Goal: Download file/media

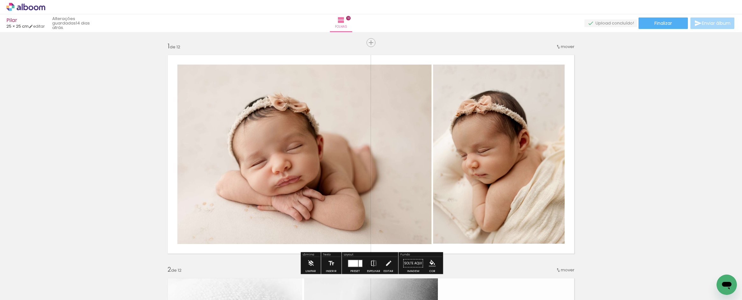
scroll to position [0, 0]
click at [661, 25] on span "Finalizar" at bounding box center [664, 23] width 18 height 4
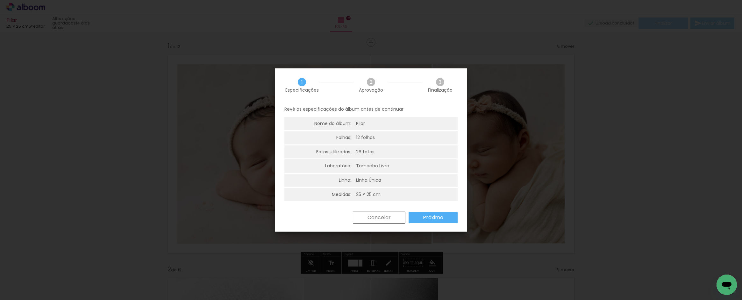
scroll to position [1, 0]
click at [441, 213] on div "Cancelar Próximo" at bounding box center [404, 218] width 108 height 12
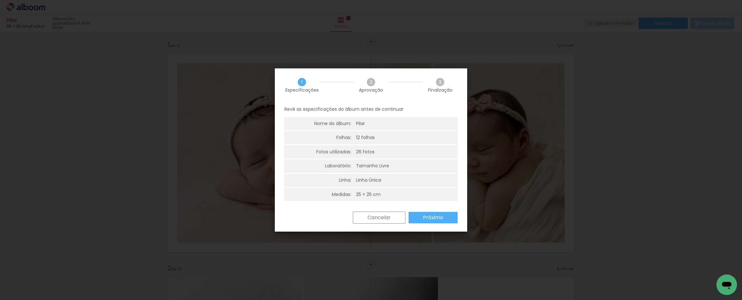
scroll to position [0, 0]
click at [0, 0] on slot "Próximo" at bounding box center [0, 0] width 0 height 0
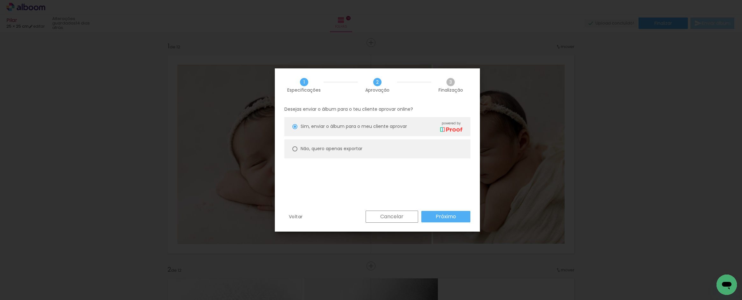
click at [0, 0] on slot "Não, quero apenas exportar" at bounding box center [0, 0] width 0 height 0
type paper-radio-button "on"
click at [447, 221] on paper-button "Próximo" at bounding box center [446, 216] width 49 height 11
type input "Alta, 300 DPI"
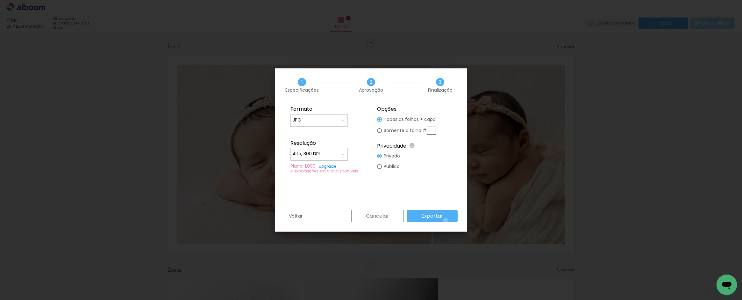
click at [447, 221] on paper-button "Exportar" at bounding box center [432, 216] width 51 height 11
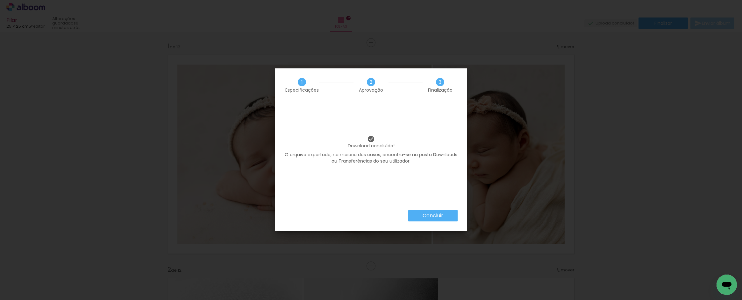
click at [0, 0] on slot "Concluir" at bounding box center [0, 0] width 0 height 0
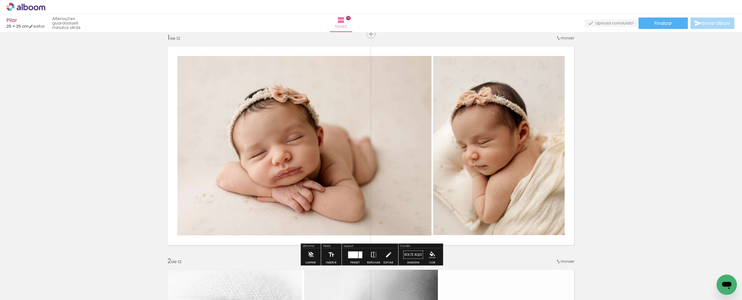
scroll to position [11, 0]
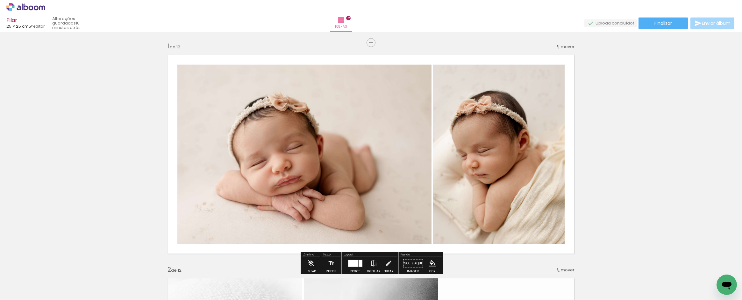
scroll to position [11, 0]
